Goal: Book appointment/travel/reservation

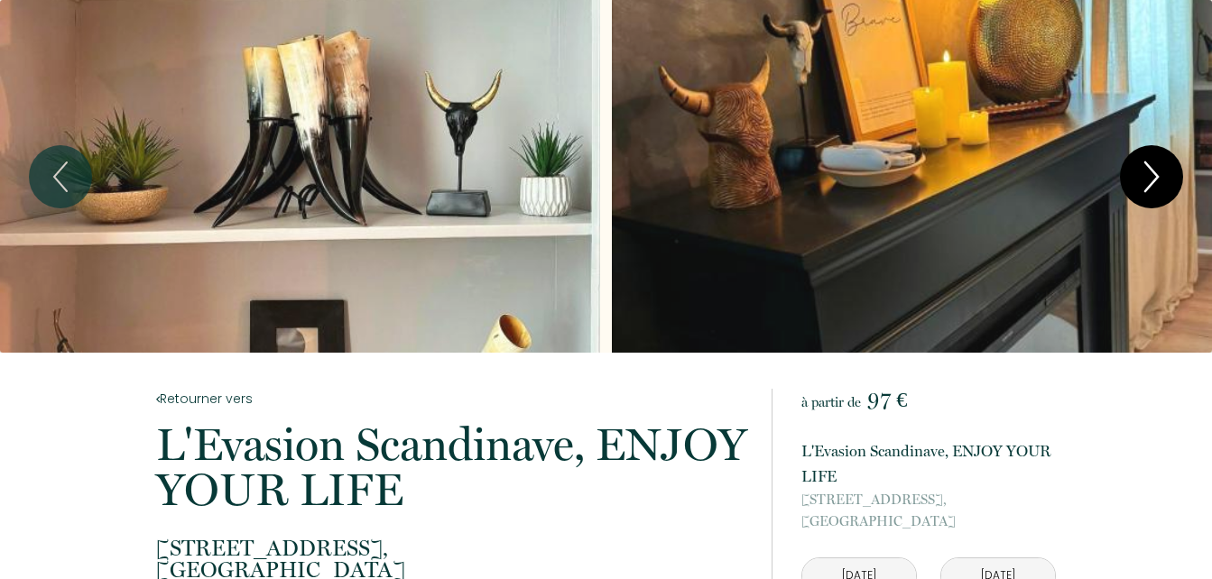
click at [1149, 180] on icon "Next" at bounding box center [1152, 177] width 38 height 54
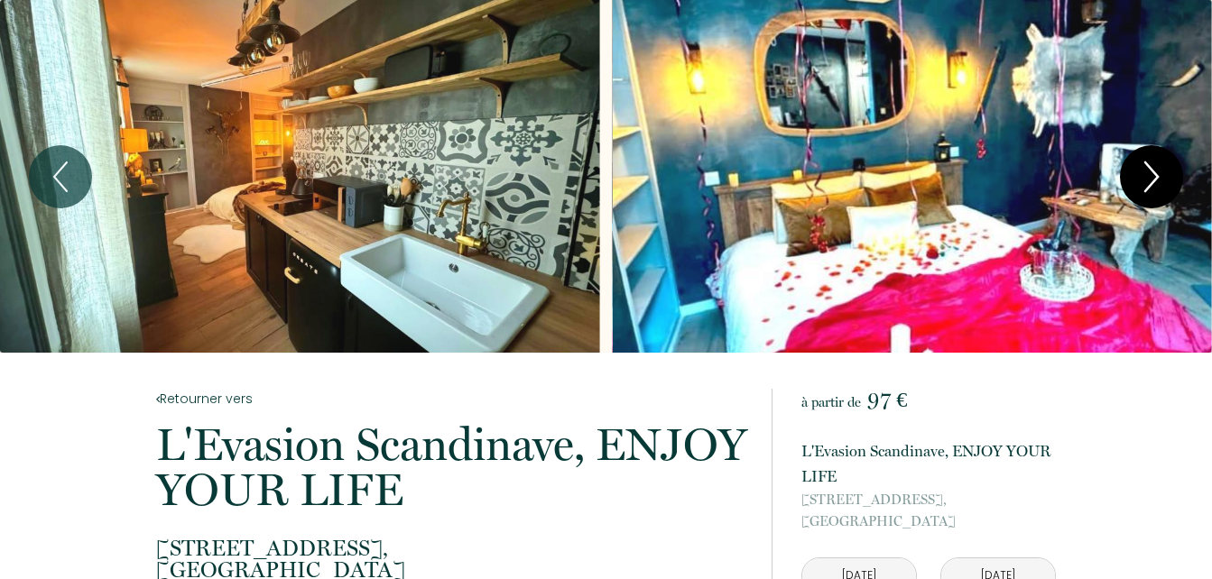
click at [1148, 177] on icon "Next" at bounding box center [1152, 177] width 38 height 54
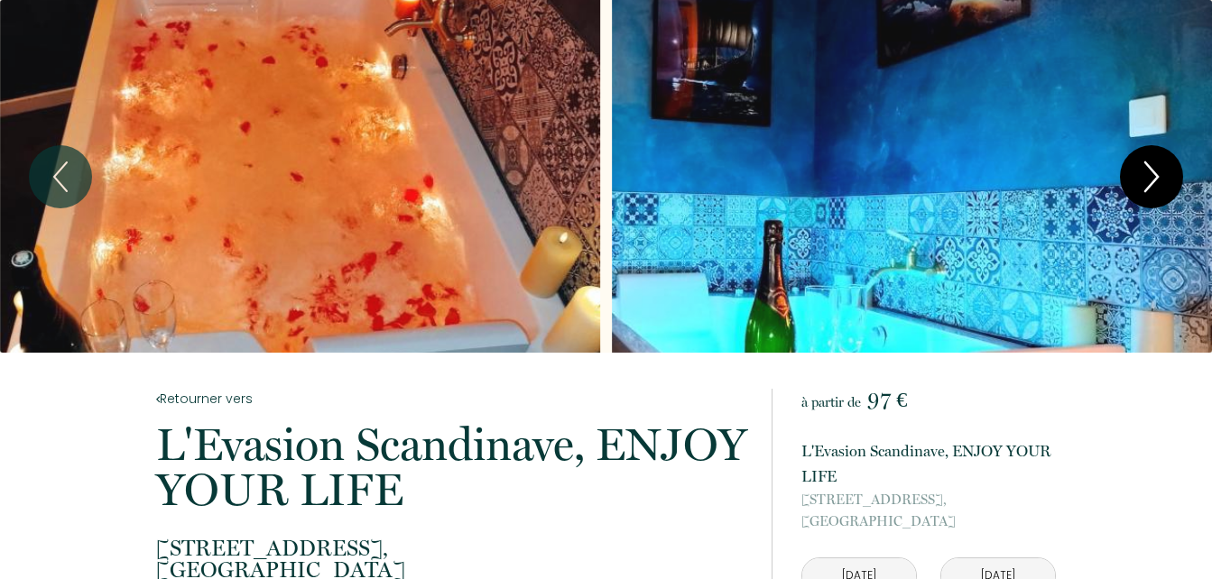
click at [1150, 177] on icon "Next" at bounding box center [1152, 177] width 38 height 54
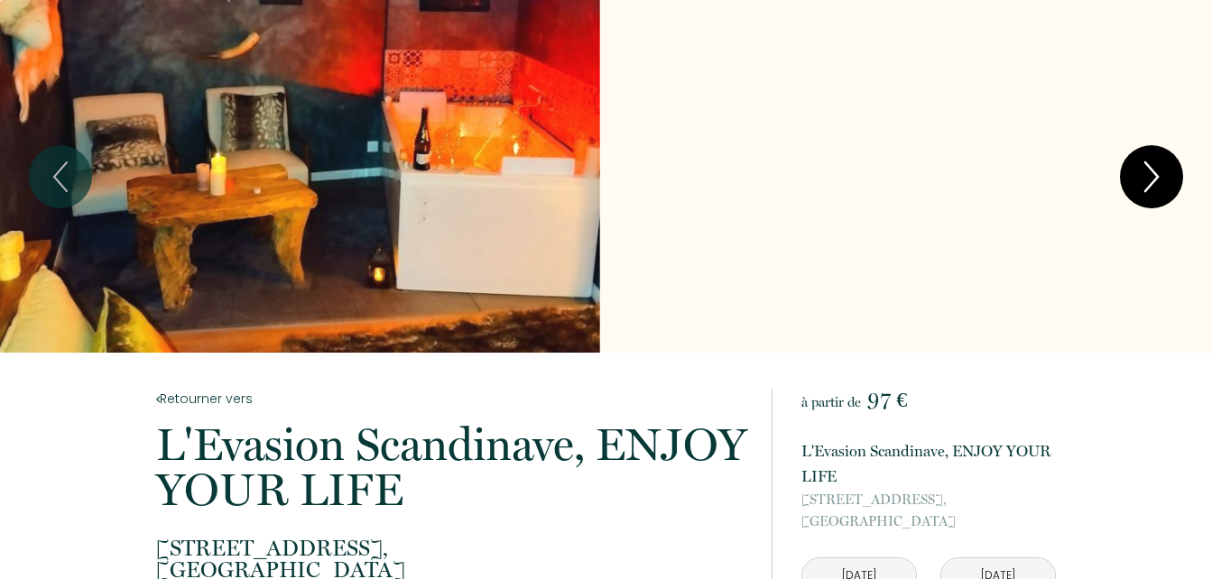
click at [1152, 177] on icon "Next" at bounding box center [1152, 177] width 38 height 54
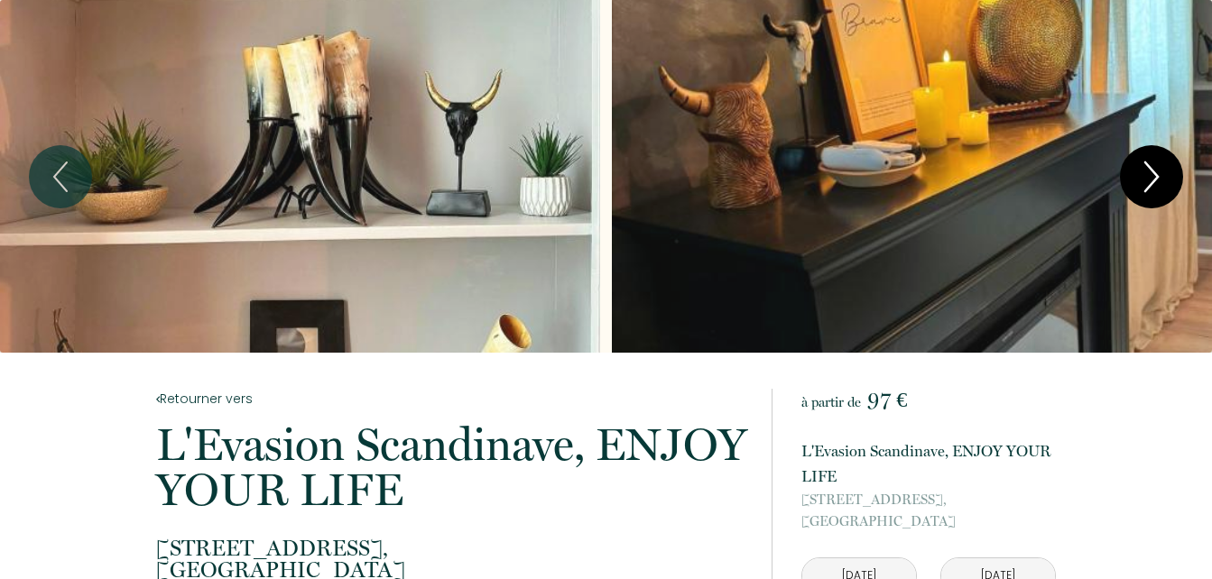
click at [1156, 171] on icon "Next" at bounding box center [1152, 177] width 38 height 54
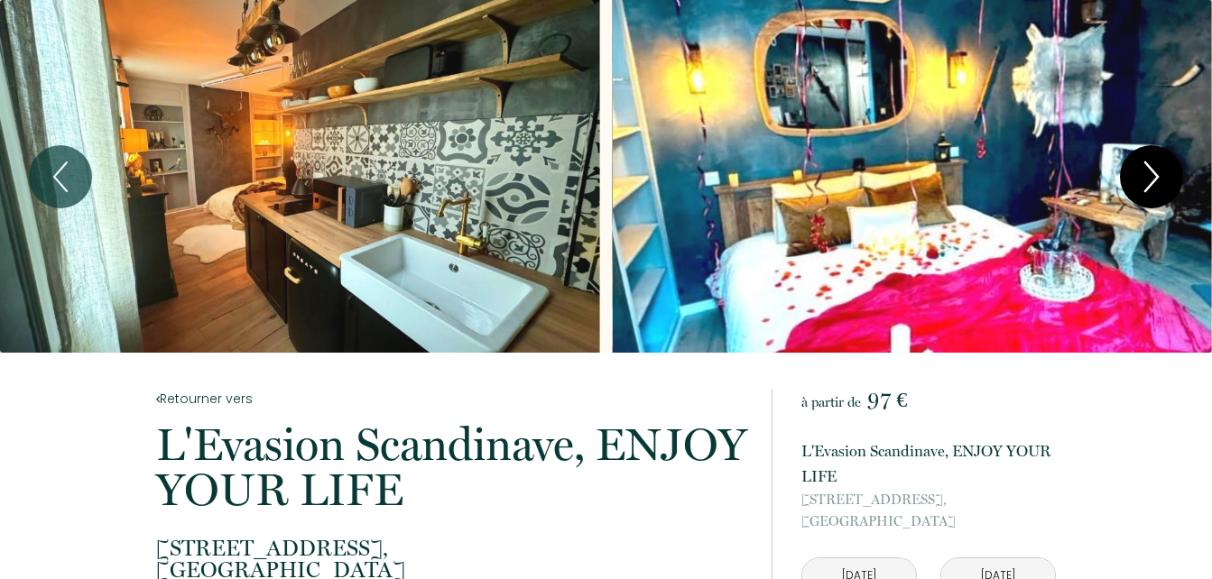
click at [1156, 171] on icon "Next" at bounding box center [1152, 177] width 38 height 54
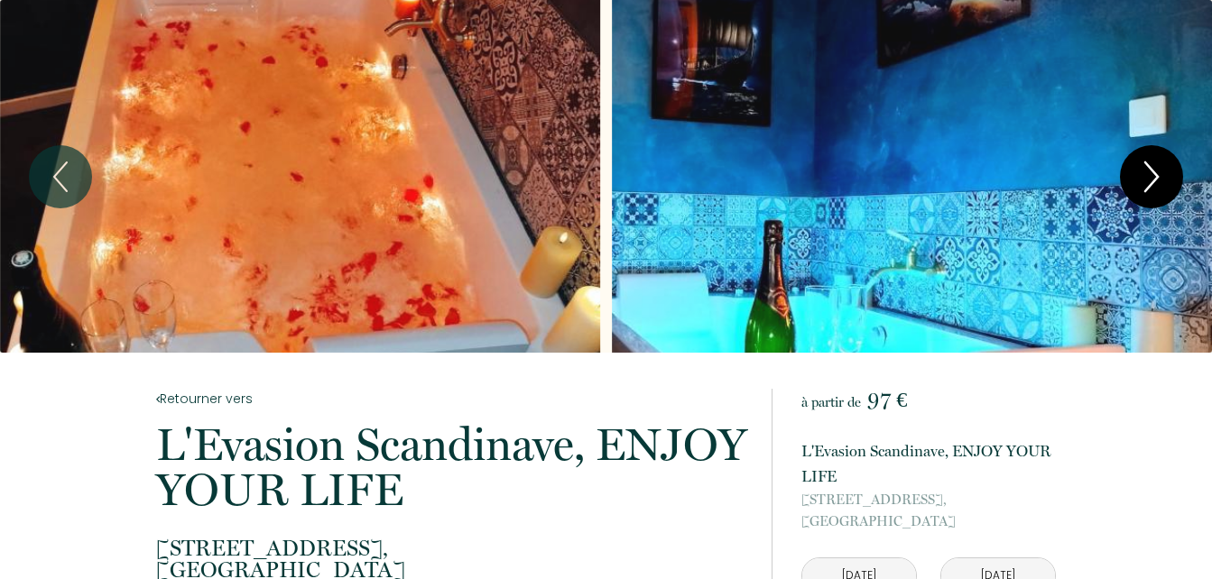
click at [1156, 171] on icon "Next" at bounding box center [1152, 177] width 38 height 54
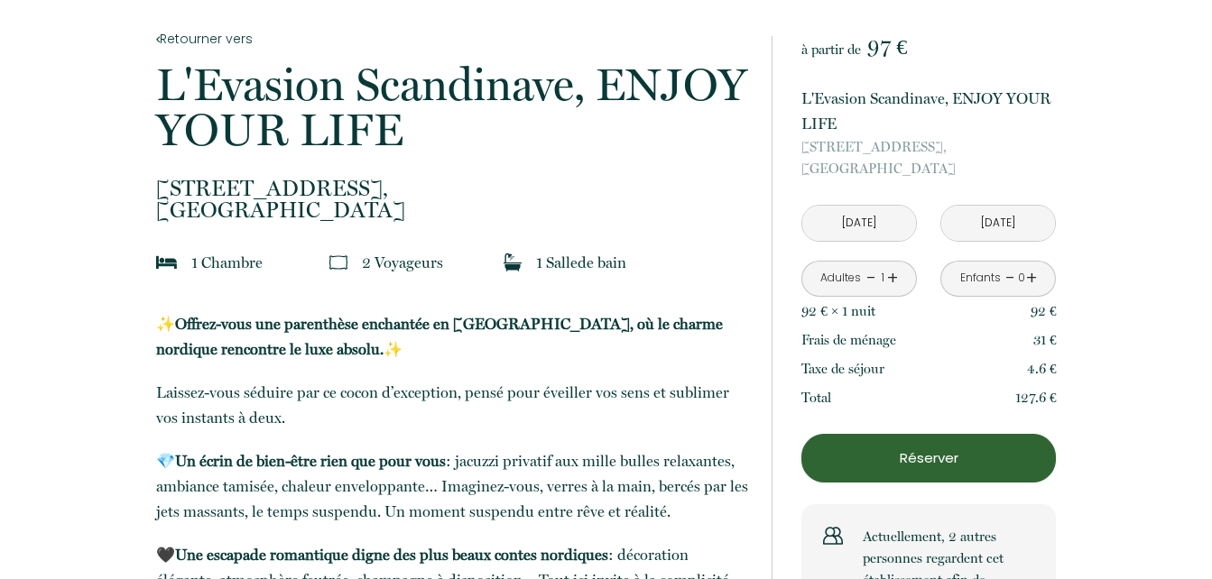
scroll to position [361, 0]
click at [893, 279] on link "+" at bounding box center [892, 278] width 11 height 28
drag, startPoint x: 894, startPoint y: 280, endPoint x: 1104, endPoint y: 263, distance: 211.0
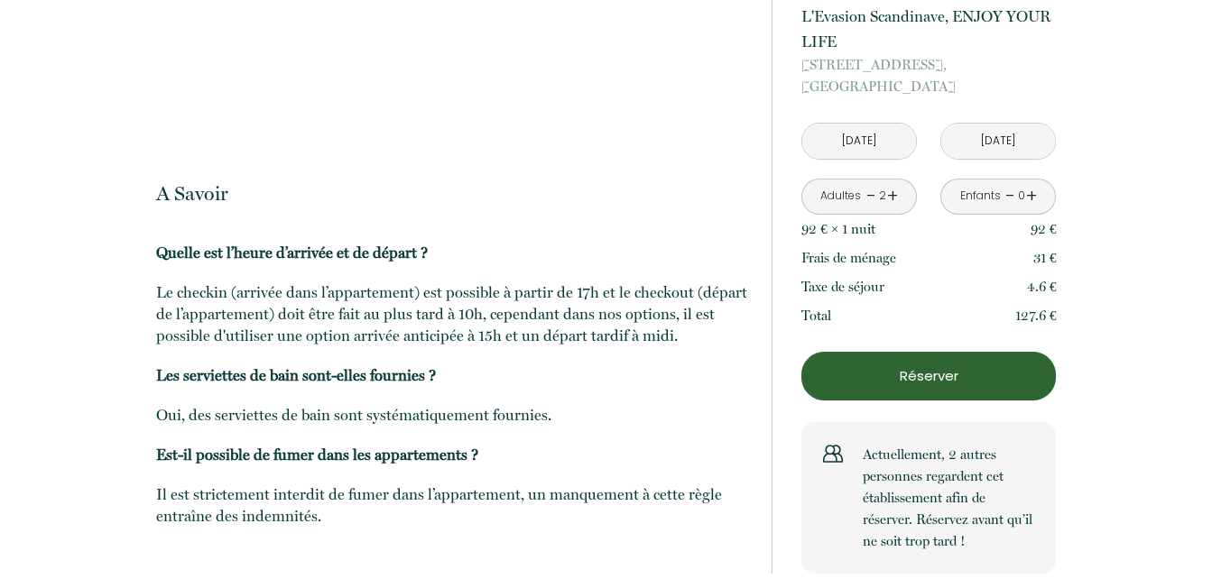
scroll to position [2364, 0]
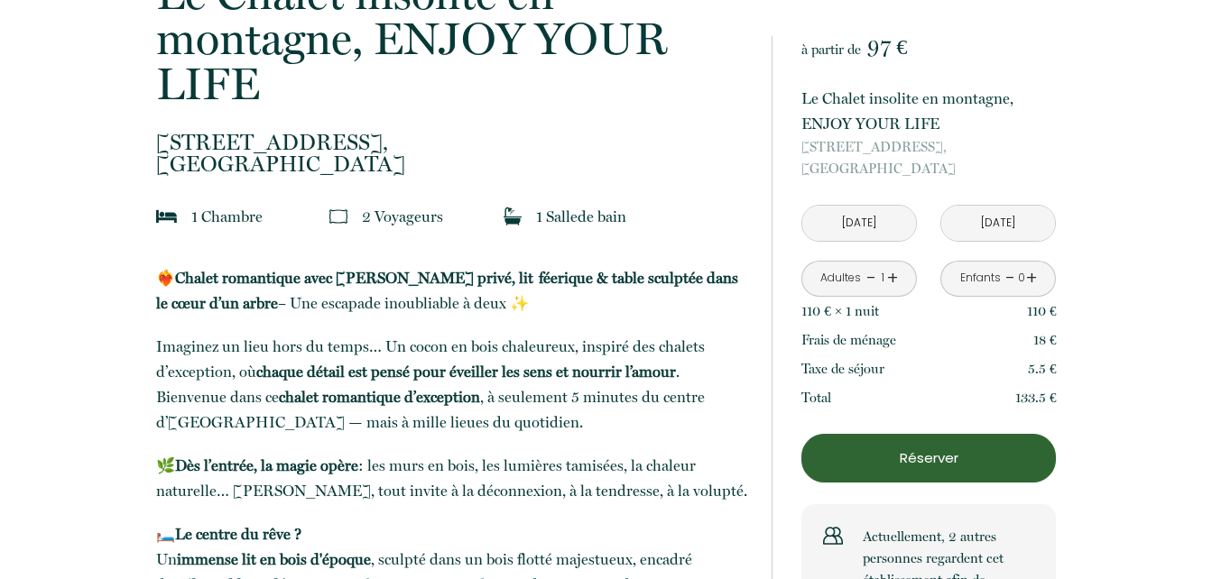
scroll to position [542, 0]
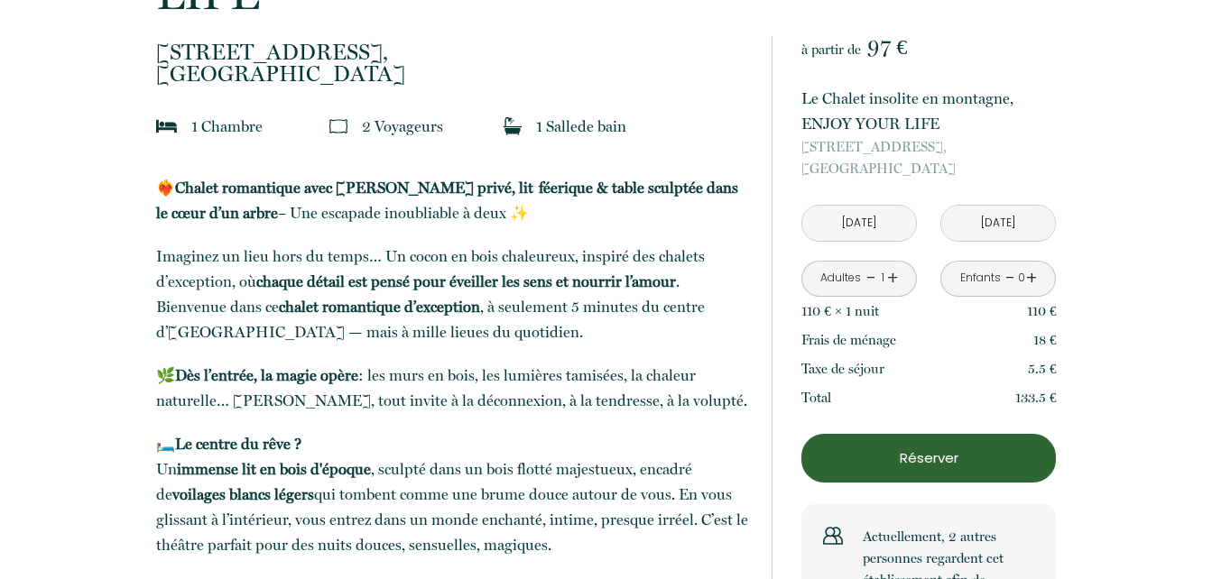
click at [894, 276] on link "+" at bounding box center [892, 278] width 11 height 28
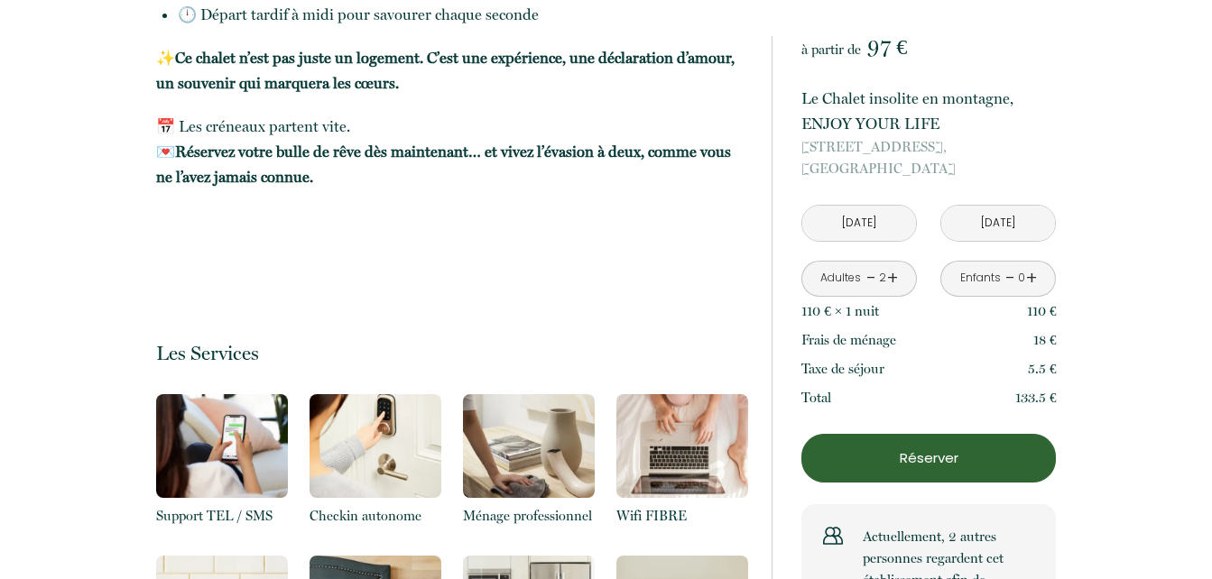
scroll to position [1896, 0]
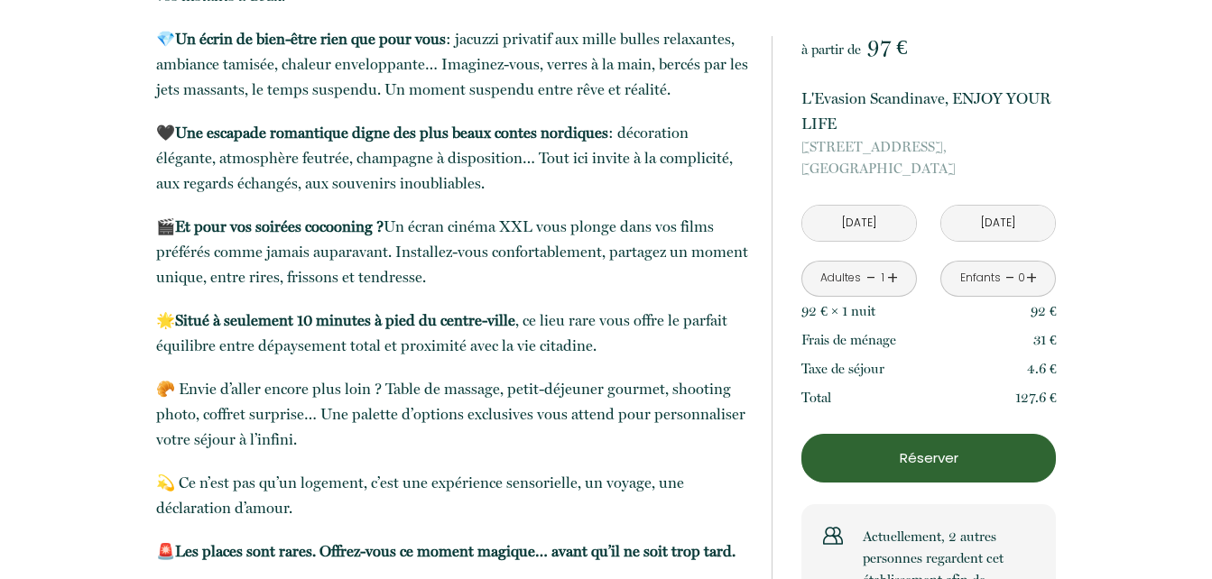
scroll to position [812, 0]
